Goal: Task Accomplishment & Management: Complete application form

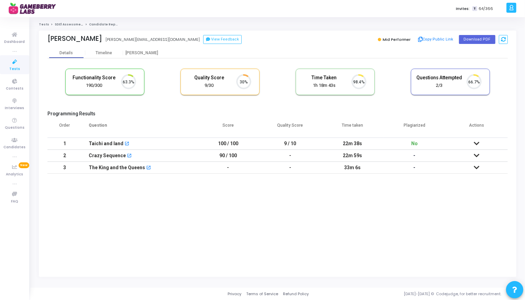
scroll to position [14, 18]
click at [11, 68] on span "Tests" at bounding box center [14, 69] width 11 height 6
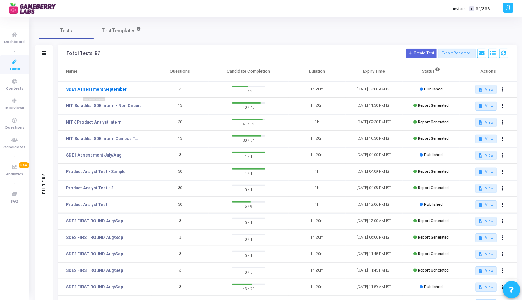
click at [96, 89] on link "SDE1 Assessment September" at bounding box center [96, 89] width 61 height 6
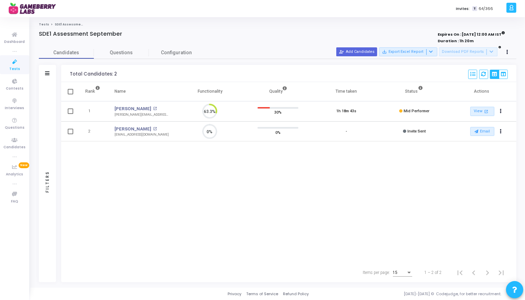
scroll to position [3, 3]
click at [369, 53] on button "person_add_alt Add Candidates" at bounding box center [356, 51] width 41 height 9
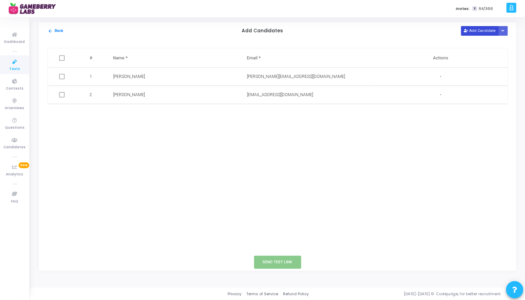
click at [488, 29] on button "Add Candidate" at bounding box center [480, 30] width 38 height 9
click at [149, 114] on input "text" at bounding box center [154, 113] width 83 height 11
paste input "[PERSON_NAME]"
type input "[PERSON_NAME]"
click at [285, 114] on input "text" at bounding box center [288, 113] width 83 height 11
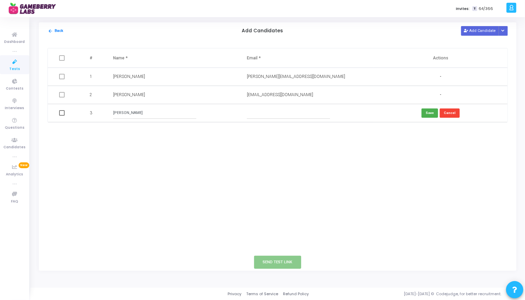
paste input "[EMAIL_ADDRESS][DOMAIN_NAME]"
type input "[EMAIL_ADDRESS][DOMAIN_NAME]"
click at [428, 111] on button "Save" at bounding box center [429, 113] width 16 height 9
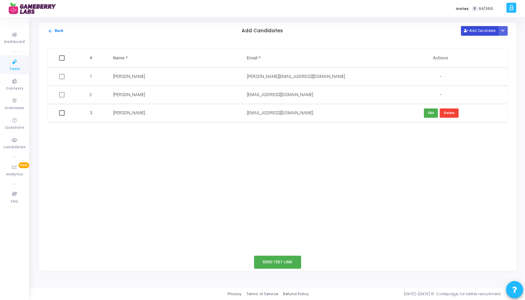
click at [483, 29] on button "Add Candidate" at bounding box center [480, 30] width 38 height 9
click at [134, 130] on input "text" at bounding box center [154, 131] width 83 height 11
paste input "[PERSON_NAME] Sea"
type input "[PERSON_NAME]"
click at [259, 127] on input "text" at bounding box center [288, 131] width 83 height 11
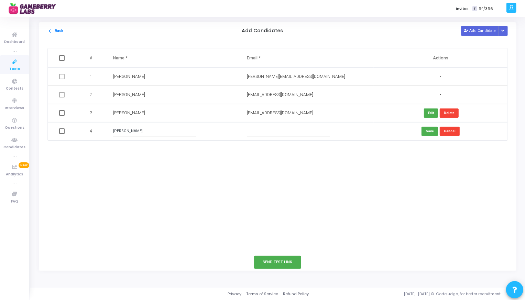
paste input "[PERSON_NAME][EMAIL_ADDRESS][DOMAIN_NAME]"
type input "[PERSON_NAME][EMAIL_ADDRESS][DOMAIN_NAME]"
click at [432, 133] on button "Save" at bounding box center [429, 131] width 16 height 9
click at [484, 32] on button "Add Candidate" at bounding box center [480, 30] width 38 height 9
click at [147, 149] on input "text" at bounding box center [154, 149] width 83 height 11
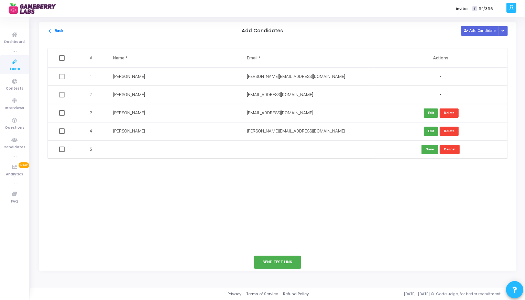
paste input "[PERSON_NAME]"
type input "[PERSON_NAME]"
click at [257, 151] on input "text" at bounding box center [288, 149] width 83 height 11
paste input "[EMAIL_ADDRESS][DOMAIN_NAME]"
type input "[EMAIL_ADDRESS][DOMAIN_NAME]"
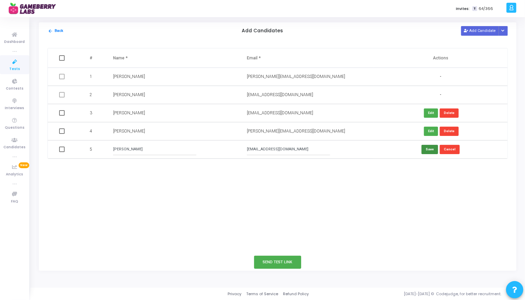
click at [426, 151] on button "Save" at bounding box center [429, 149] width 16 height 9
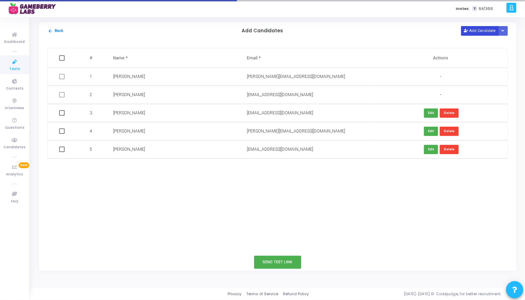
click at [489, 28] on button "Add Candidate" at bounding box center [480, 30] width 38 height 9
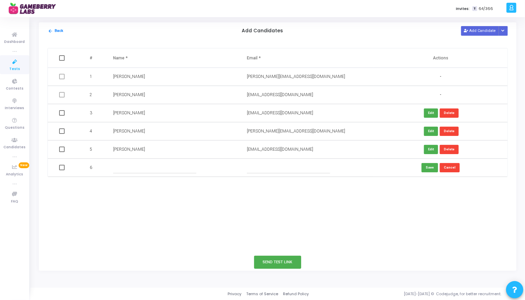
click at [139, 172] on input "text" at bounding box center [154, 167] width 83 height 11
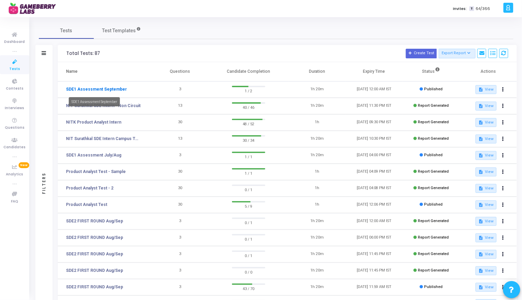
click at [88, 89] on link "SDE1 Assessment September" at bounding box center [96, 89] width 61 height 6
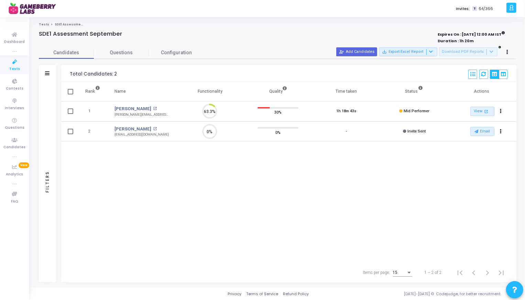
scroll to position [14, 18]
click at [365, 51] on button "person_add_alt Add Candidates" at bounding box center [356, 51] width 41 height 9
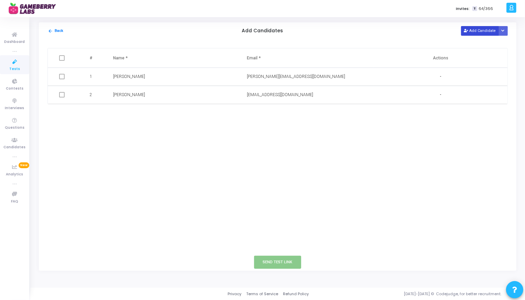
click at [480, 30] on button "Add Candidate" at bounding box center [480, 30] width 38 height 9
click at [266, 118] on input "text" at bounding box center [288, 113] width 83 height 11
paste input "[EMAIL_ADDRESS][DOMAIN_NAME]"
type input "[EMAIL_ADDRESS][DOMAIN_NAME]"
click at [178, 107] on td at bounding box center [173, 113] width 134 height 18
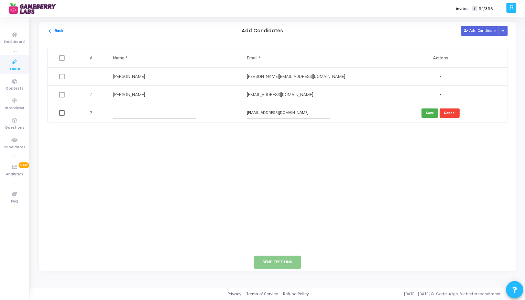
click at [177, 112] on input "text" at bounding box center [154, 113] width 83 height 11
paste input "[PERSON_NAME]"
type input "[PERSON_NAME]"
click at [432, 111] on button "Save" at bounding box center [429, 113] width 16 height 9
click at [490, 29] on button "Add Candidate" at bounding box center [480, 30] width 38 height 9
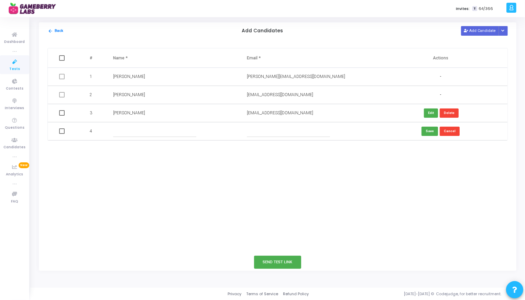
click at [121, 130] on input "text" at bounding box center [154, 131] width 83 height 11
paste input "[PERSON_NAME]"
type input "[PERSON_NAME]"
click at [255, 129] on input "text" at bounding box center [288, 131] width 83 height 11
paste input "[PERSON_NAME][EMAIL_ADDRESS][DOMAIN_NAME]"
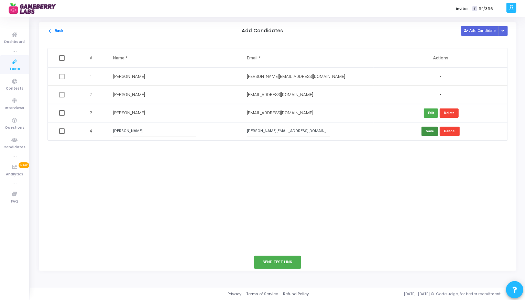
type input "[PERSON_NAME][EMAIL_ADDRESS][DOMAIN_NAME]"
click at [435, 132] on button "Save" at bounding box center [429, 131] width 16 height 9
click at [476, 38] on div "arrow_back Back Add Candidates Add Candidate Upload Candidate List" at bounding box center [277, 30] width 477 height 17
click at [477, 28] on button "Add Candidate" at bounding box center [480, 30] width 38 height 9
click at [136, 147] on input "text" at bounding box center [154, 149] width 83 height 11
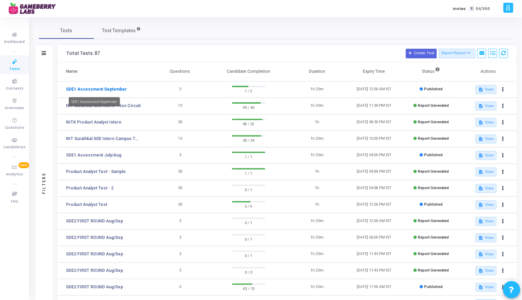
click at [90, 89] on link "SDE1 Assessment September" at bounding box center [96, 89] width 61 height 6
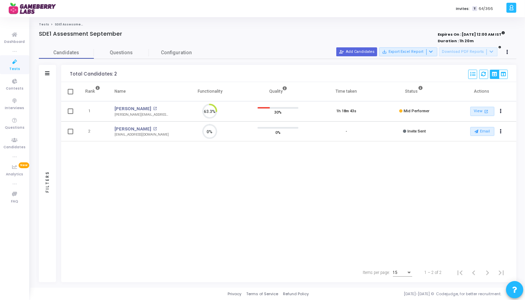
scroll to position [14, 18]
click at [360, 52] on button "person_add_alt Add Candidates" at bounding box center [356, 51] width 41 height 9
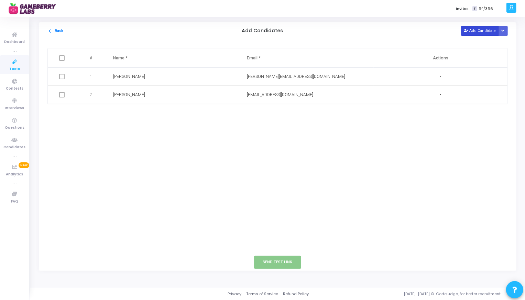
click at [484, 29] on button "Add Candidate" at bounding box center [480, 30] width 38 height 9
click at [134, 113] on input "text" at bounding box center [154, 113] width 83 height 11
paste input "anubrataseal18gmailcom"
type input "anubrataseal18gmailcom"
click at [267, 114] on input "text" at bounding box center [288, 113] width 83 height 11
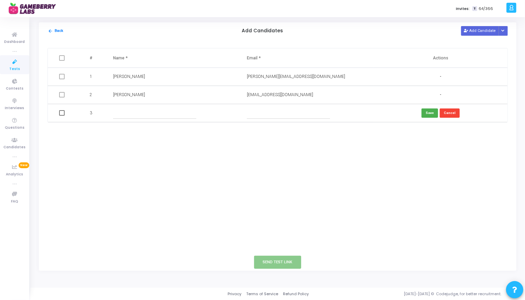
paste input "[PERSON_NAME][EMAIL_ADDRESS][DOMAIN_NAME]"
type input "[PERSON_NAME][EMAIL_ADDRESS][DOMAIN_NAME]"
click at [182, 110] on input "text" at bounding box center [154, 113] width 83 height 11
type input "[PERSON_NAME]"
click at [431, 112] on button "Save" at bounding box center [429, 113] width 16 height 9
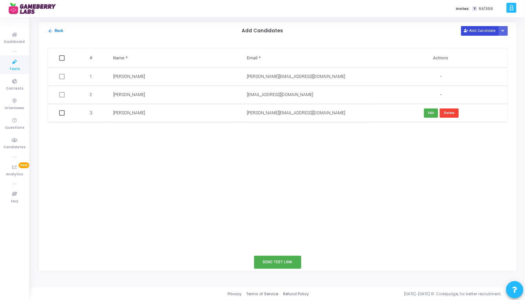
click at [481, 33] on button "Add Candidate" at bounding box center [480, 30] width 38 height 9
click at [130, 130] on input "text" at bounding box center [154, 131] width 83 height 11
paste input "[PERSON_NAME]"
type input "[PERSON_NAME]"
click at [254, 130] on input "text" at bounding box center [288, 131] width 83 height 11
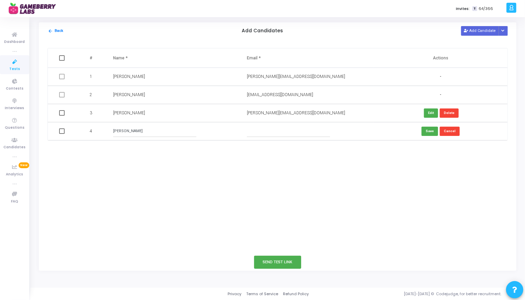
click at [283, 132] on input "text" at bounding box center [288, 131] width 83 height 11
paste input "[EMAIL_ADDRESS][DOMAIN_NAME]"
type input "[EMAIL_ADDRESS][DOMAIN_NAME]"
click at [427, 130] on button "Save" at bounding box center [429, 131] width 16 height 9
click at [474, 33] on button "Add Candidate" at bounding box center [480, 30] width 38 height 9
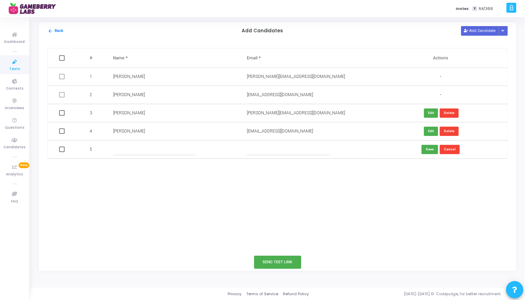
click at [159, 145] on input "text" at bounding box center [154, 149] width 83 height 11
paste input "[PERSON_NAME]"
type input "[PERSON_NAME]"
click at [259, 150] on input "text" at bounding box center [288, 149] width 83 height 11
paste input "[EMAIL_ADDRESS][DOMAIN_NAME]"
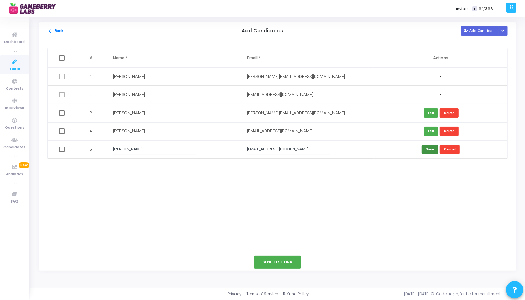
type input "[EMAIL_ADDRESS][DOMAIN_NAME]"
click at [431, 146] on button "Save" at bounding box center [429, 149] width 16 height 9
click at [63, 112] on span at bounding box center [61, 112] width 5 height 5
click at [62, 116] on input "checkbox" at bounding box center [62, 116] width 0 height 0
checkbox input "true"
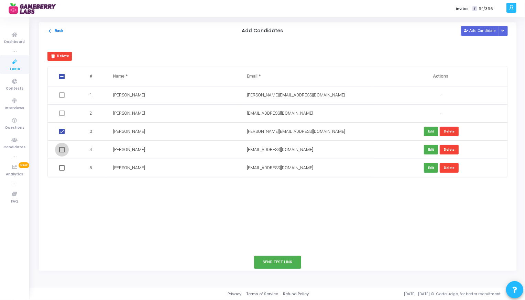
click at [59, 148] on span at bounding box center [61, 149] width 5 height 5
click at [62, 153] on input "checkbox" at bounding box center [62, 153] width 0 height 0
checkbox input "true"
click at [61, 163] on td at bounding box center [62, 168] width 29 height 18
click at [61, 169] on span at bounding box center [61, 167] width 5 height 5
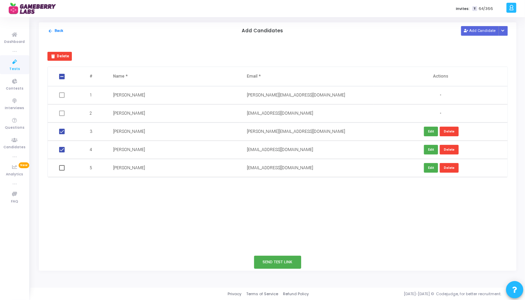
click at [62, 171] on input "checkbox" at bounding box center [62, 171] width 0 height 0
checkbox input "true"
click at [478, 30] on button "Add Candidate" at bounding box center [480, 30] width 38 height 9
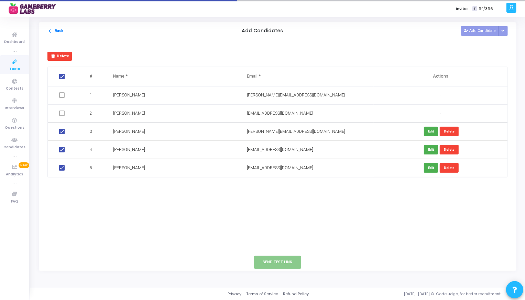
checkbox input "false"
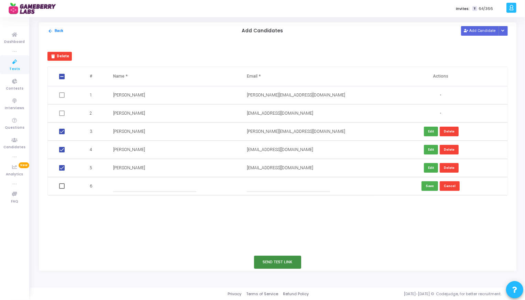
click at [288, 264] on button "Send Test Link" at bounding box center [277, 262] width 47 height 13
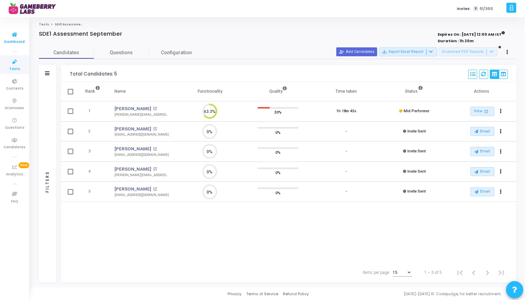
click at [12, 38] on icon at bounding box center [15, 35] width 14 height 9
